Goal: Task Accomplishment & Management: Manage account settings

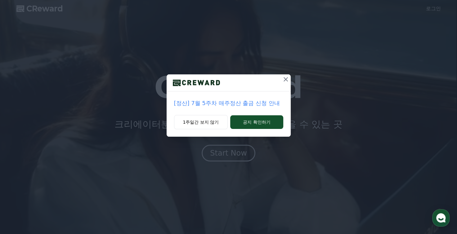
click at [287, 79] on icon at bounding box center [285, 79] width 7 height 7
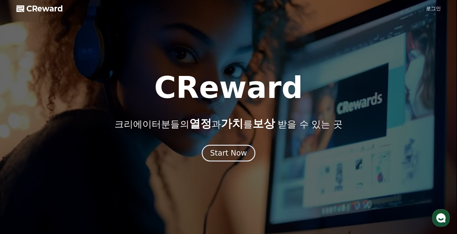
click at [431, 6] on link "로그인" at bounding box center [433, 8] width 15 height 7
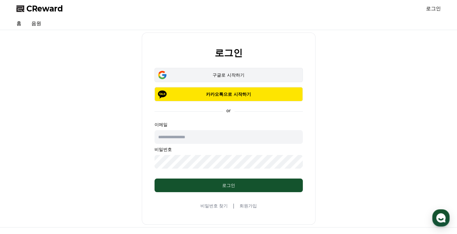
click at [208, 76] on div "구글로 시작하기" at bounding box center [228, 75] width 130 height 6
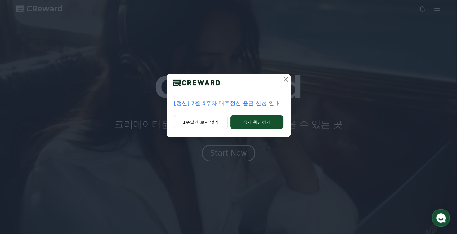
click at [281, 82] on button at bounding box center [286, 79] width 10 height 10
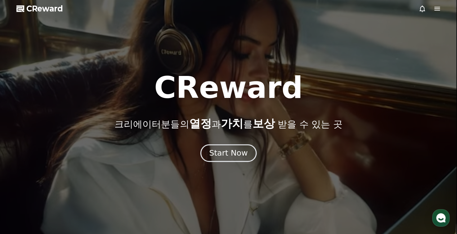
click at [236, 150] on div "Start Now" at bounding box center [228, 153] width 38 height 11
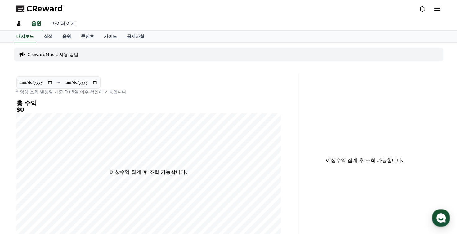
click at [52, 26] on link "마이페이지" at bounding box center [63, 23] width 35 height 13
select select "**********"
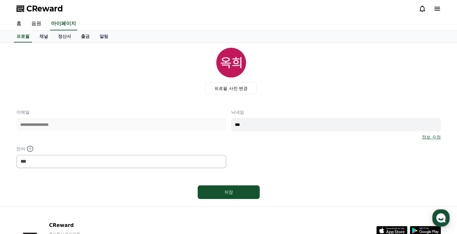
scroll to position [35, 0]
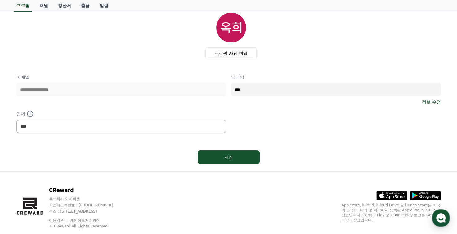
drag, startPoint x: 260, startPoint y: 86, endPoint x: 166, endPoint y: 87, distance: 93.4
click at [166, 87] on div "**********" at bounding box center [228, 103] width 424 height 59
type input "*"
type input "***"
click at [228, 155] on div "저장" at bounding box center [228, 157] width 37 height 6
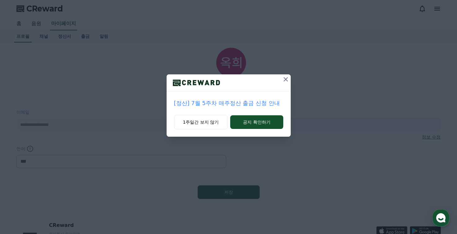
select select "**********"
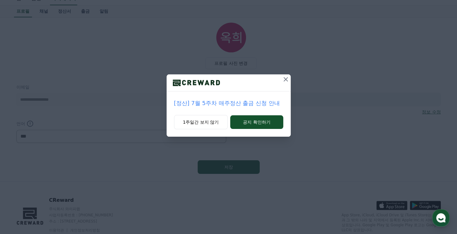
click at [285, 79] on icon at bounding box center [286, 79] width 4 height 4
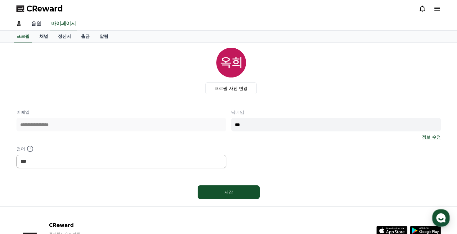
click at [38, 22] on link "음원" at bounding box center [36, 23] width 20 height 13
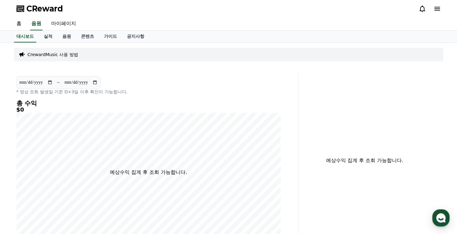
click at [64, 54] on p "CrewardMusic 사용 방법" at bounding box center [53, 54] width 51 height 6
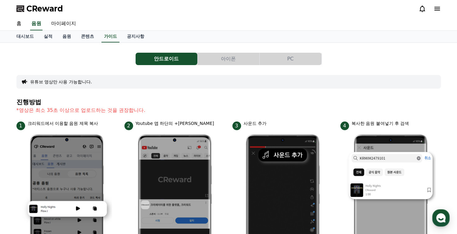
click at [221, 56] on button "아이폰" at bounding box center [229, 59] width 62 height 12
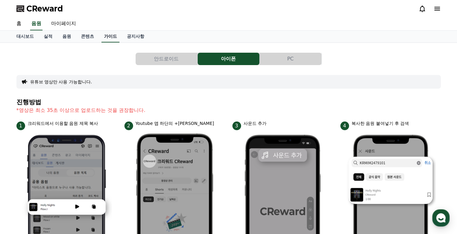
click at [106, 40] on link "가이드" at bounding box center [110, 37] width 18 height 12
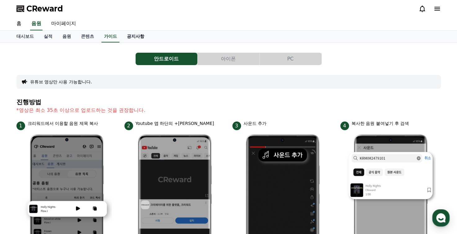
click at [136, 35] on link "공지사항" at bounding box center [135, 37] width 27 height 12
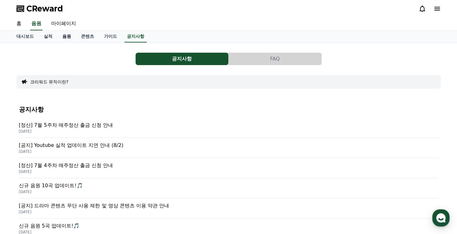
click at [69, 37] on link "음원" at bounding box center [66, 37] width 19 height 12
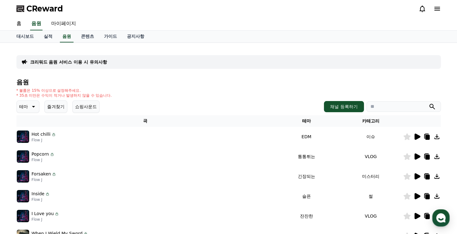
click at [417, 137] on icon at bounding box center [417, 137] width 6 height 6
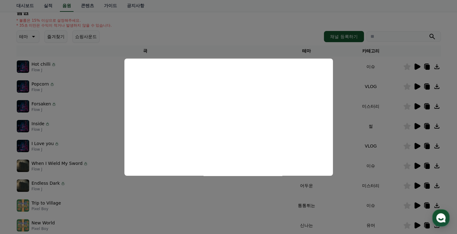
scroll to position [70, 0]
click at [414, 66] on button "close modal" at bounding box center [228, 117] width 457 height 234
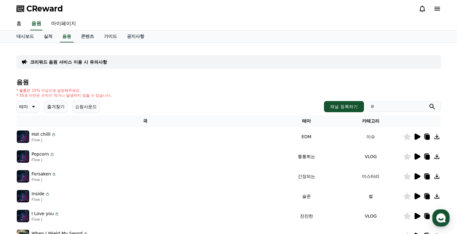
scroll to position [0, 0]
click at [434, 11] on icon at bounding box center [436, 8] width 7 height 7
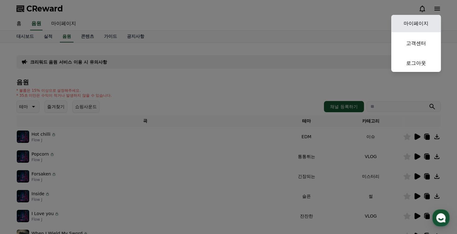
click at [433, 22] on link "마이페이지" at bounding box center [416, 23] width 50 height 17
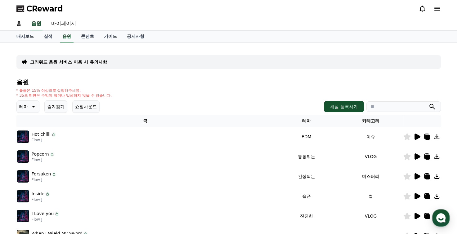
select select "**********"
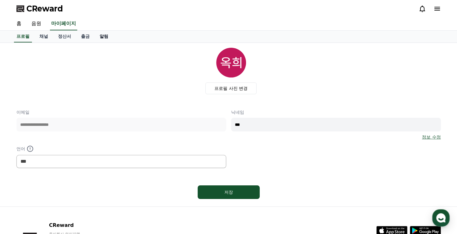
click at [100, 38] on link "알림" at bounding box center [104, 37] width 19 height 12
